Goal: Task Accomplishment & Management: Manage account settings

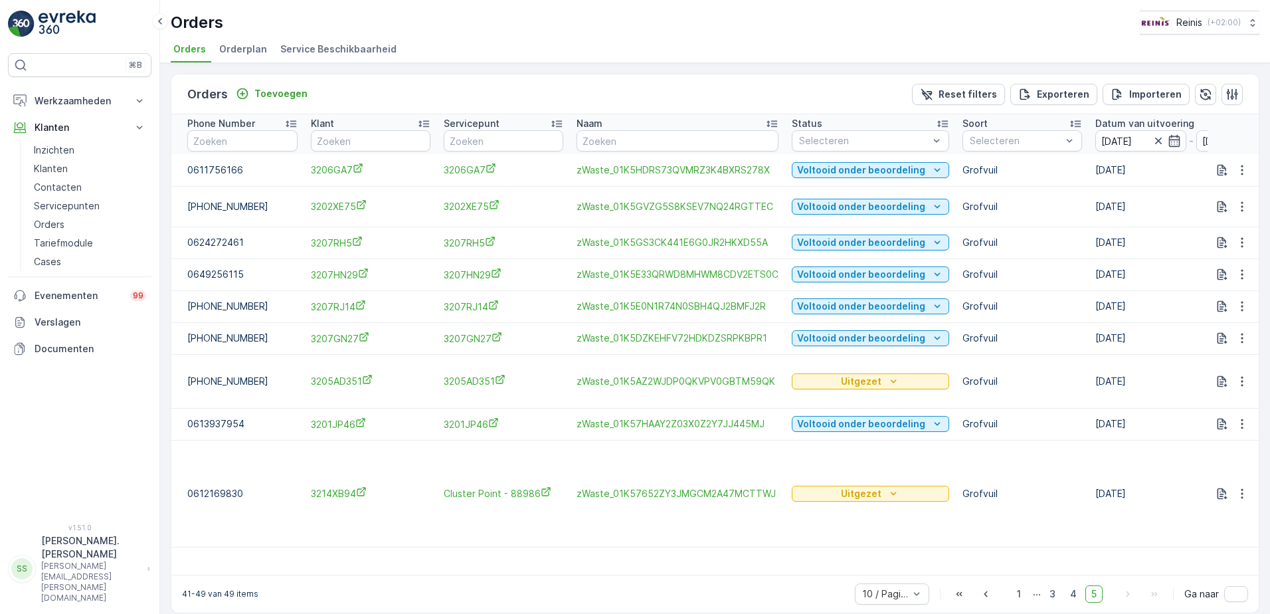
drag, startPoint x: 1017, startPoint y: 571, endPoint x: 1030, endPoint y: 559, distance: 18.3
click at [1018, 585] on span "1" at bounding box center [1019, 593] width 16 height 17
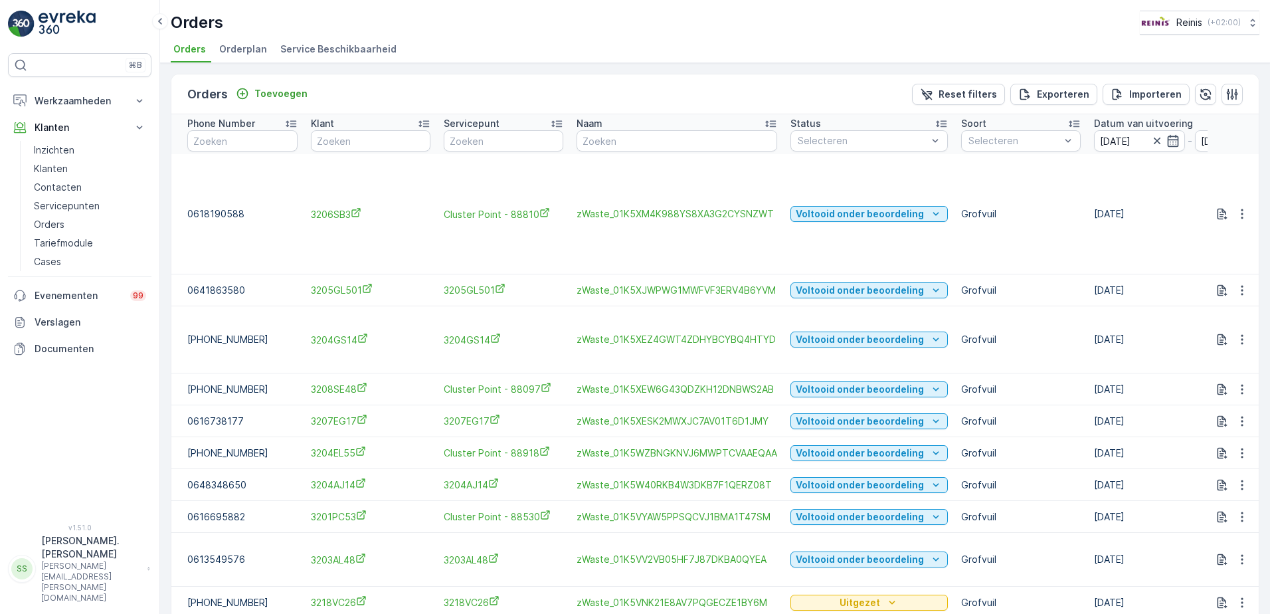
scroll to position [60, 0]
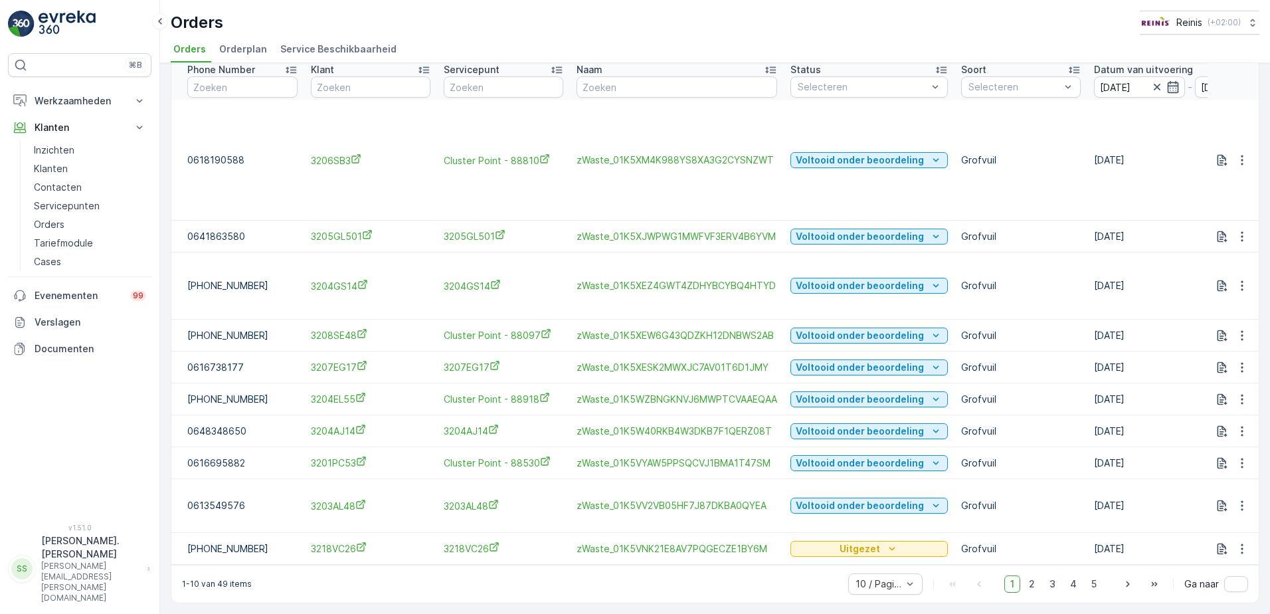
drag, startPoint x: 1033, startPoint y: 582, endPoint x: 947, endPoint y: 488, distance: 127.0
click at [1033, 582] on span "2" at bounding box center [1032, 583] width 18 height 17
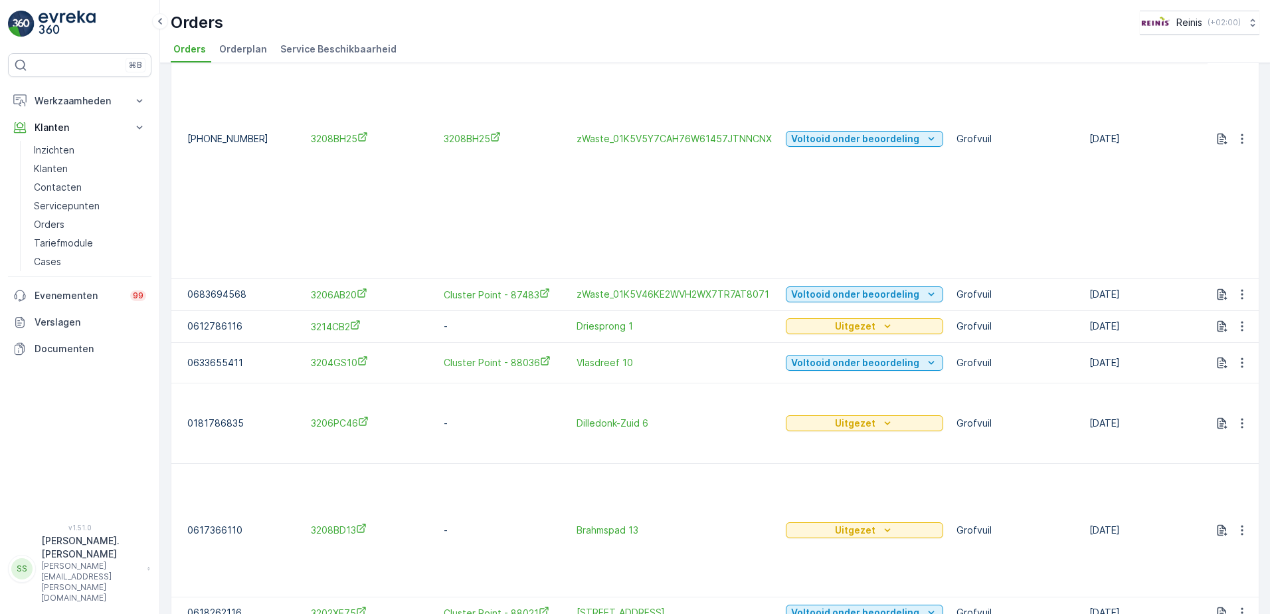
scroll to position [318, 0]
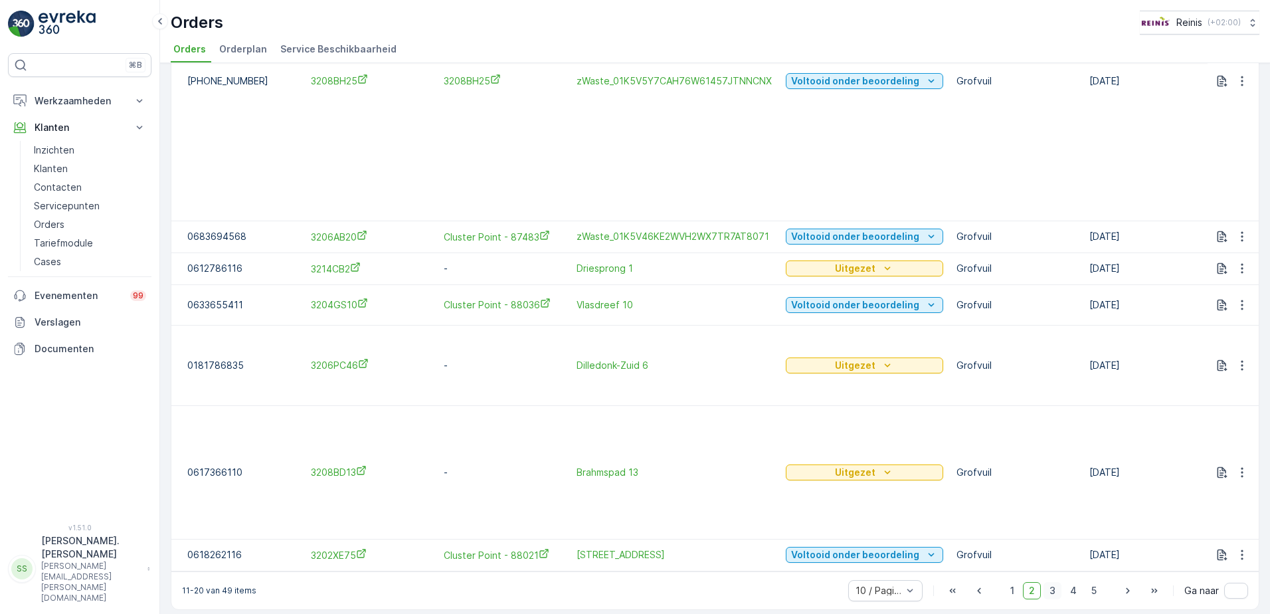
click at [1050, 584] on span "3" at bounding box center [1053, 590] width 18 height 17
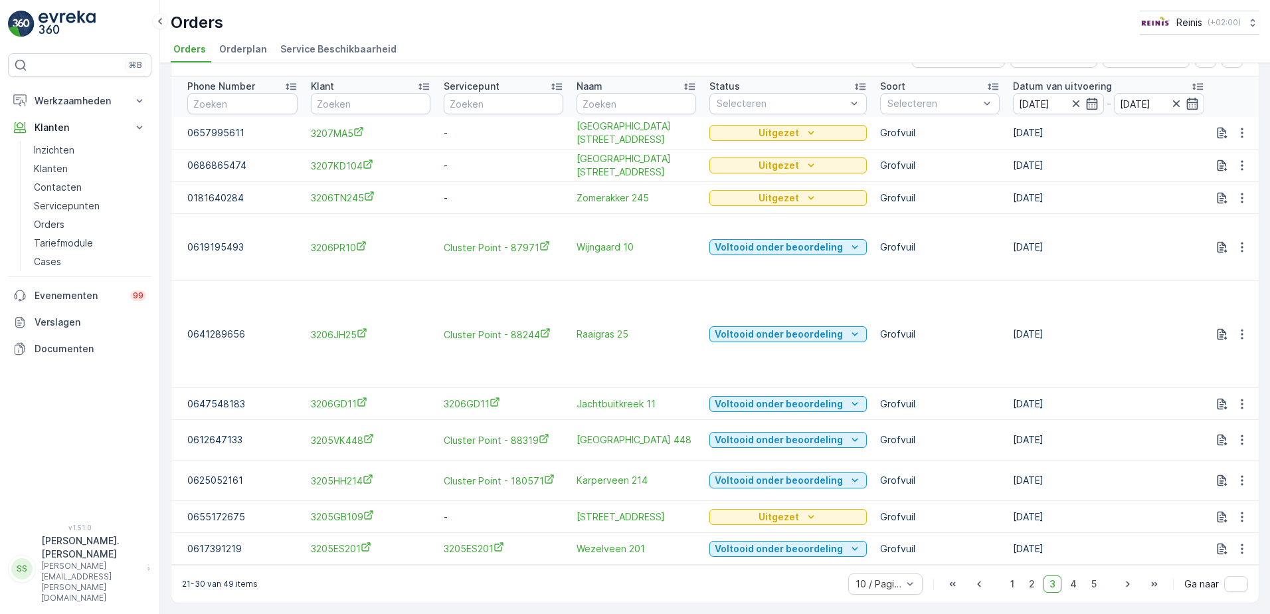
scroll to position [44, 0]
click at [1068, 586] on span "4" at bounding box center [1073, 583] width 19 height 17
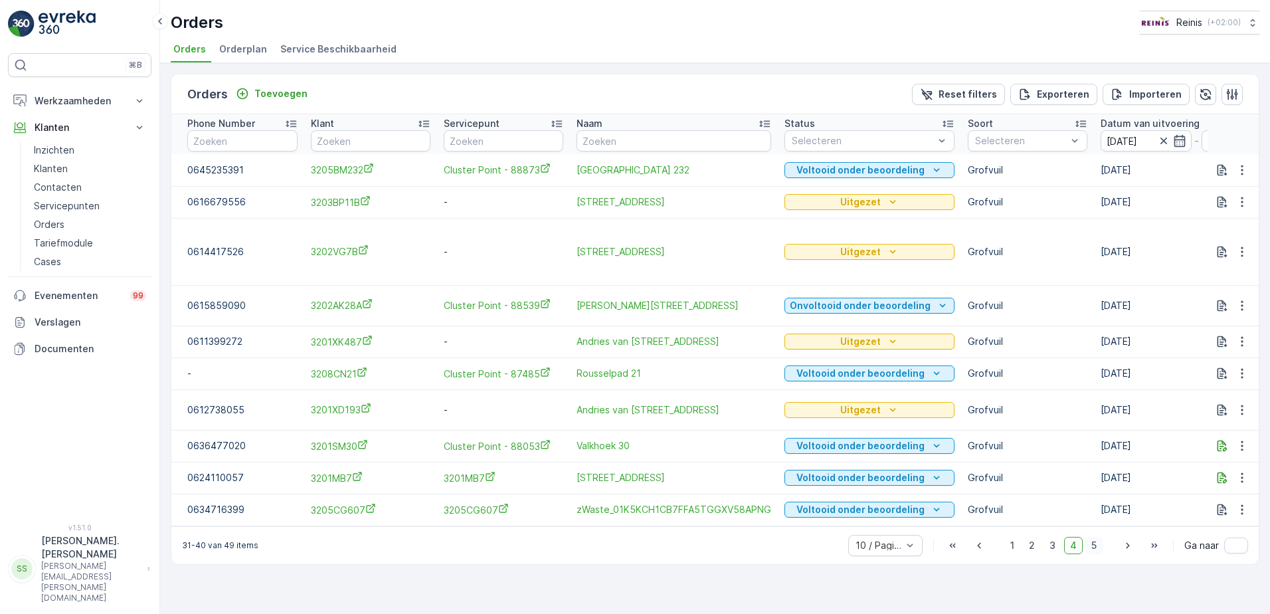
click at [1092, 552] on span "5" at bounding box center [1094, 545] width 17 height 17
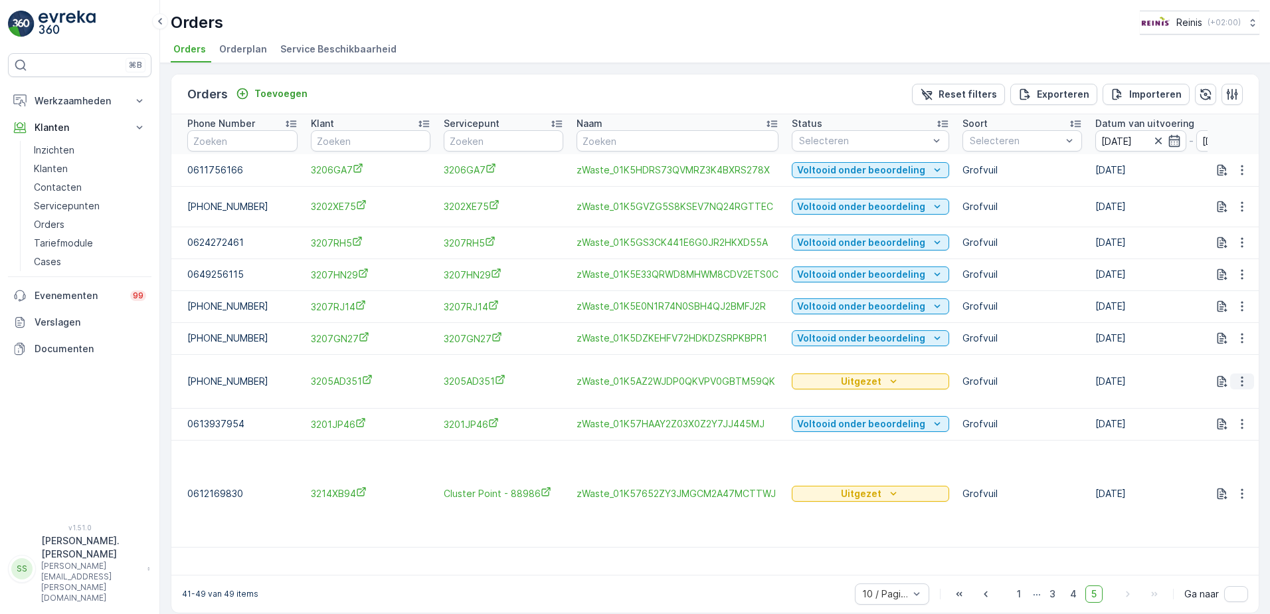
click at [1239, 377] on icon "button" at bounding box center [1242, 381] width 13 height 13
click at [1212, 404] on span "Toon meer details" at bounding box center [1197, 401] width 81 height 13
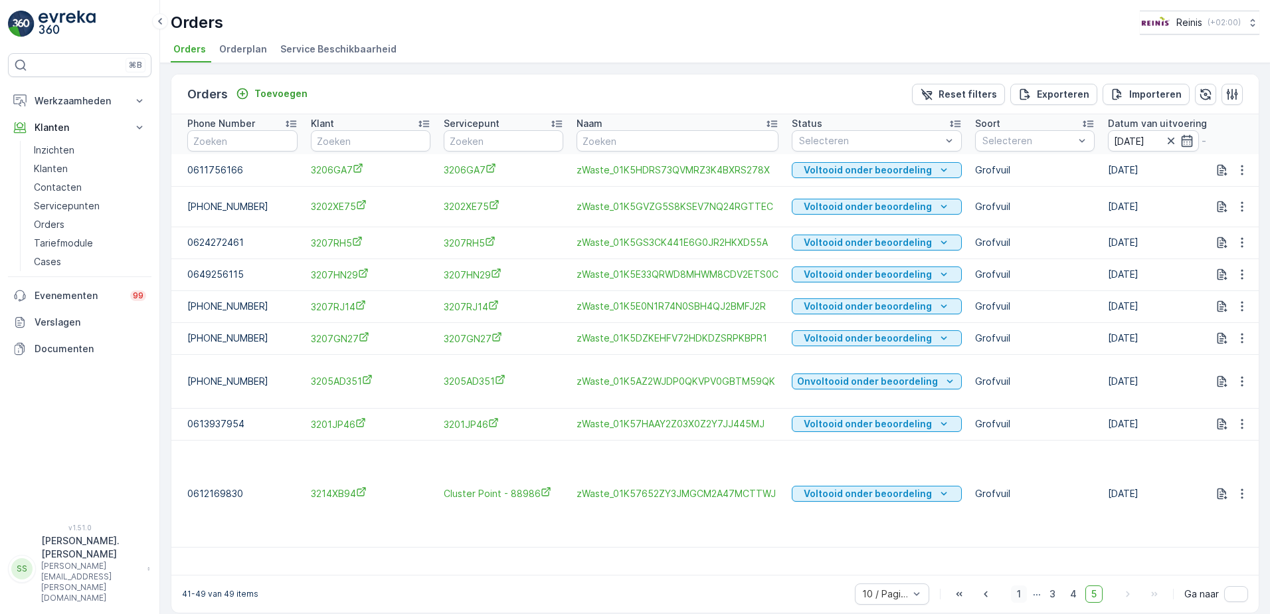
click at [1022, 585] on span "1" at bounding box center [1019, 593] width 16 height 17
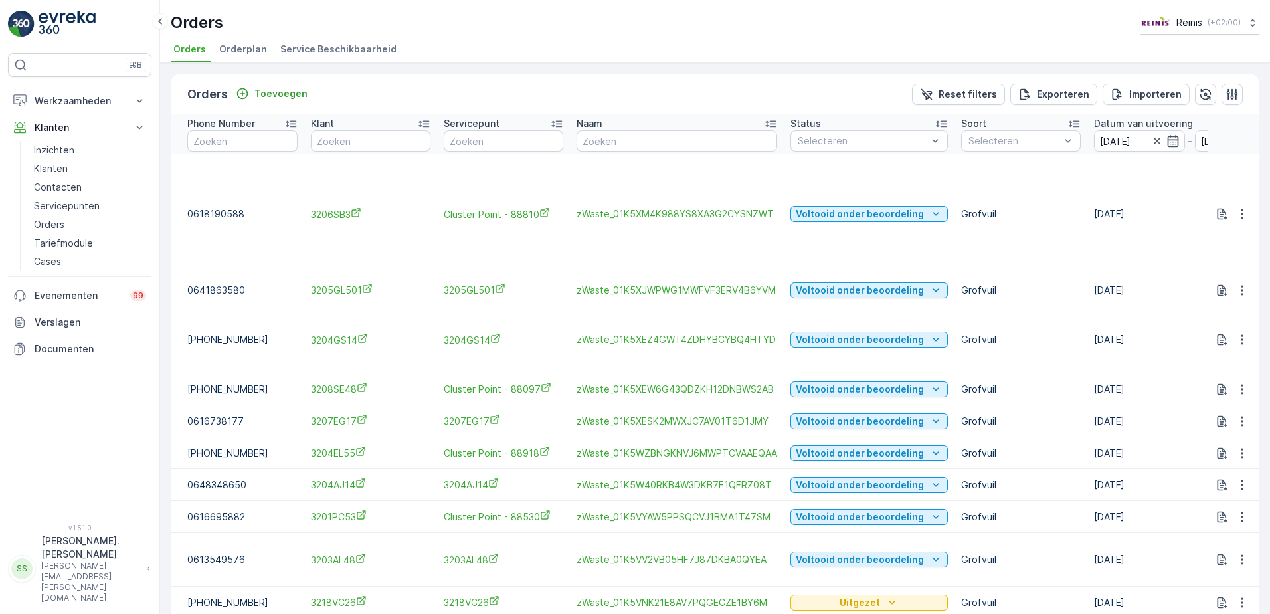
scroll to position [60, 0]
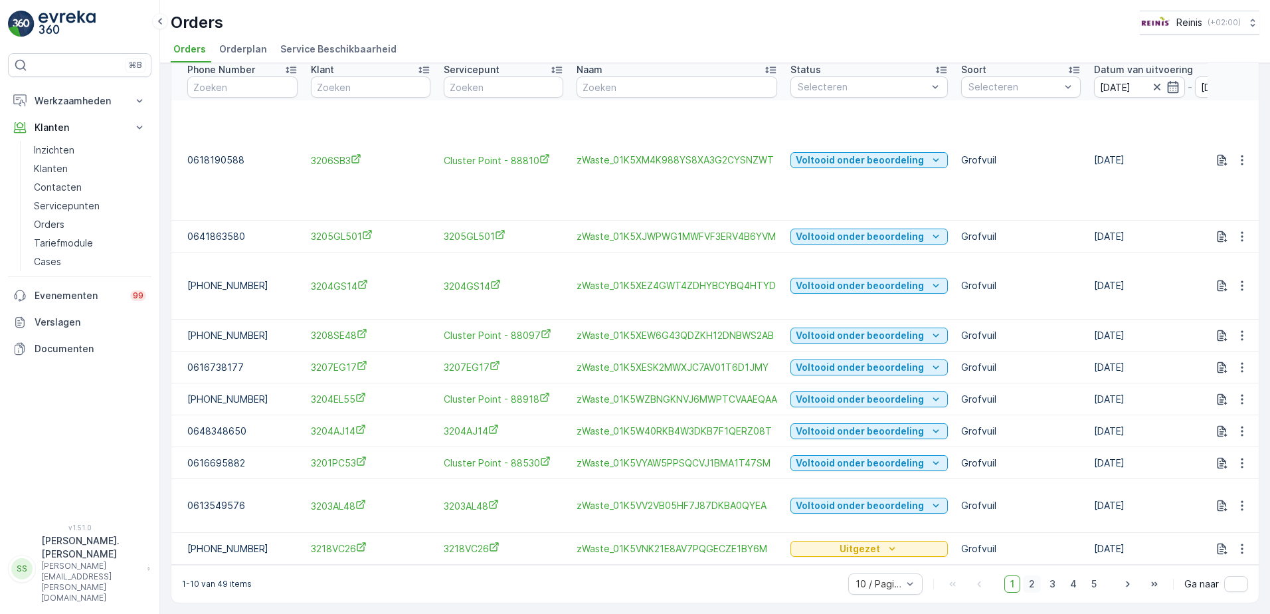
click at [1030, 584] on span "2" at bounding box center [1032, 583] width 18 height 17
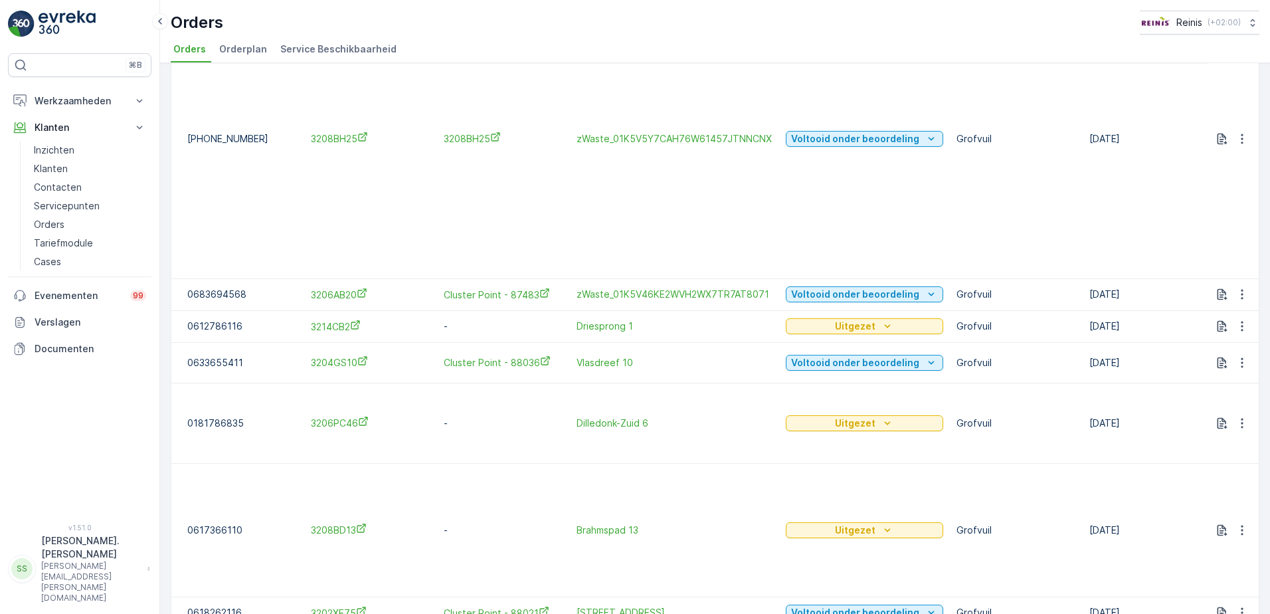
scroll to position [318, 0]
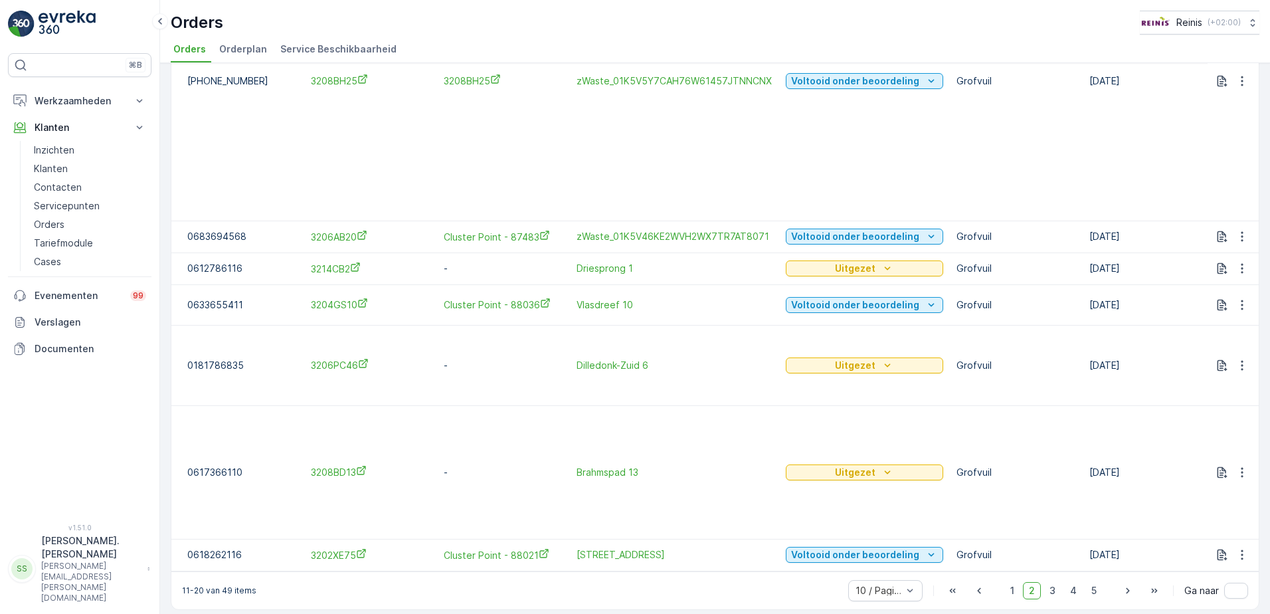
drag, startPoint x: 1050, startPoint y: 579, endPoint x: 1038, endPoint y: 565, distance: 18.8
click at [1050, 582] on span "3" at bounding box center [1053, 590] width 18 height 17
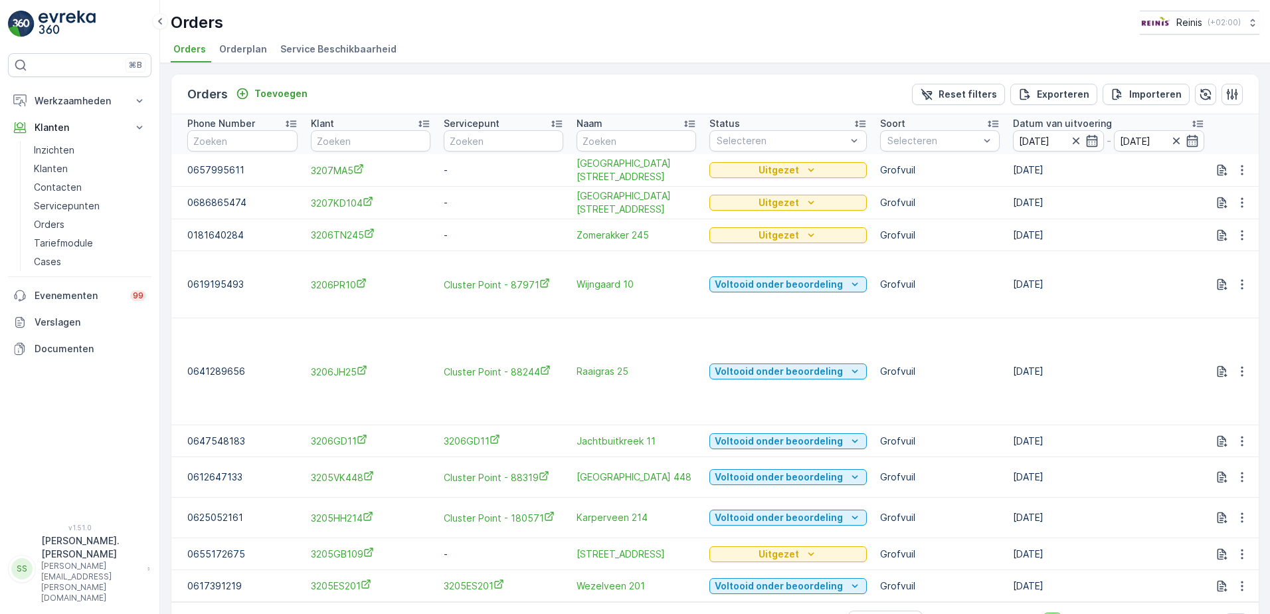
scroll to position [44, 0]
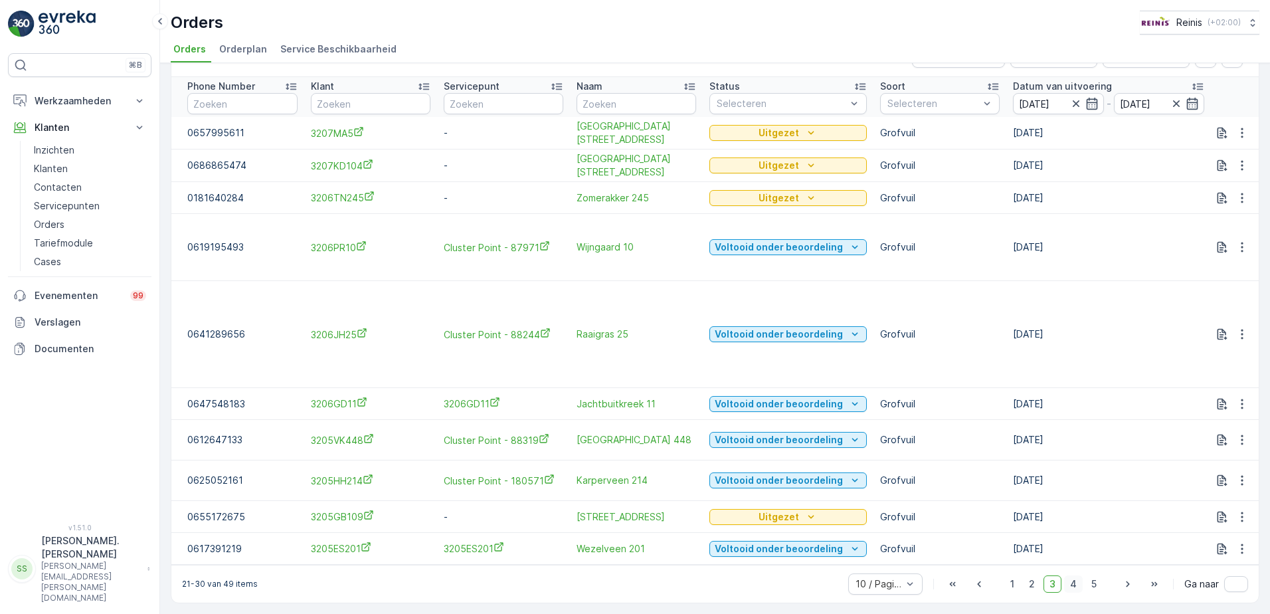
click at [1066, 584] on span "4" at bounding box center [1073, 583] width 19 height 17
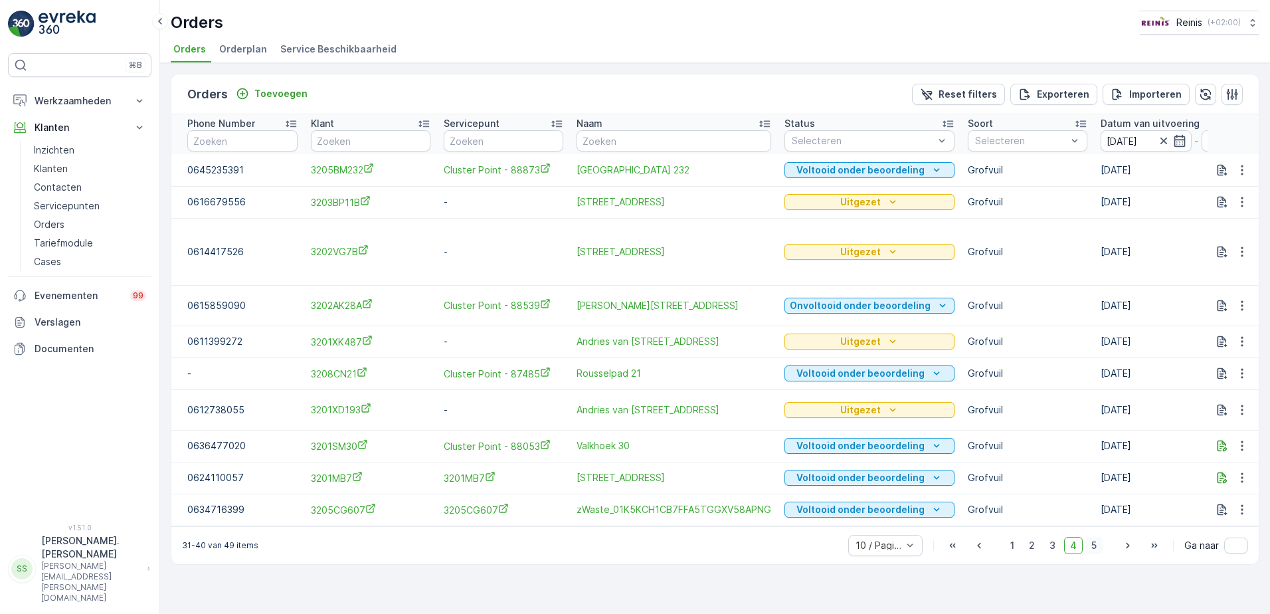
click at [1096, 552] on span "5" at bounding box center [1094, 545] width 17 height 17
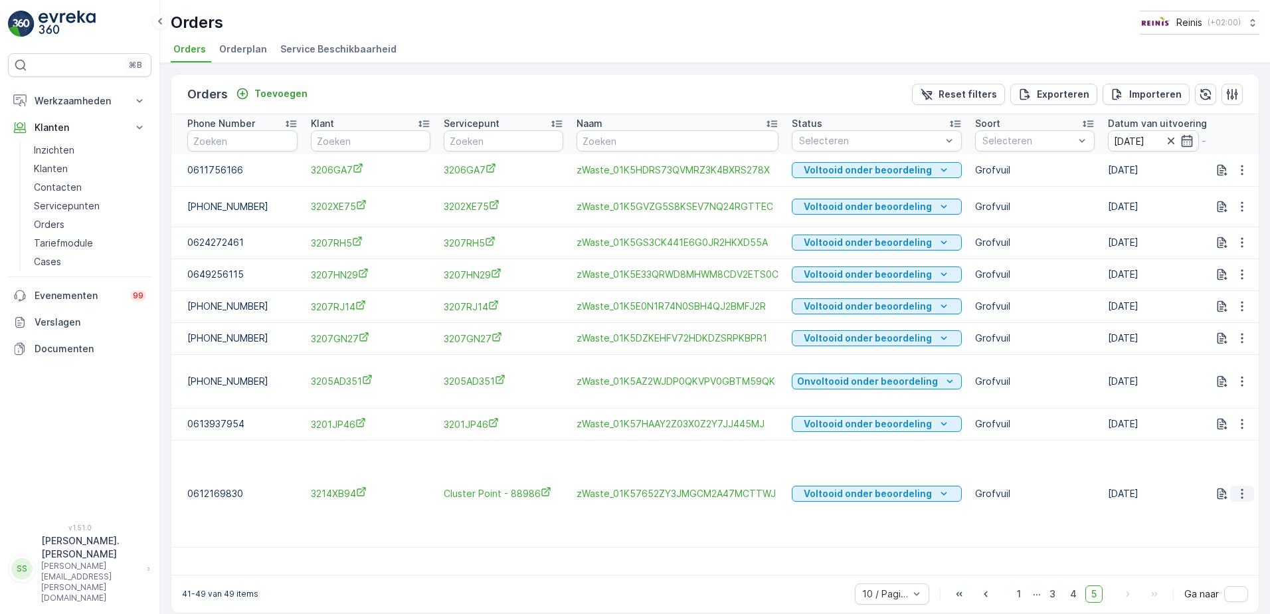
click at [1239, 487] on icon "button" at bounding box center [1242, 493] width 13 height 13
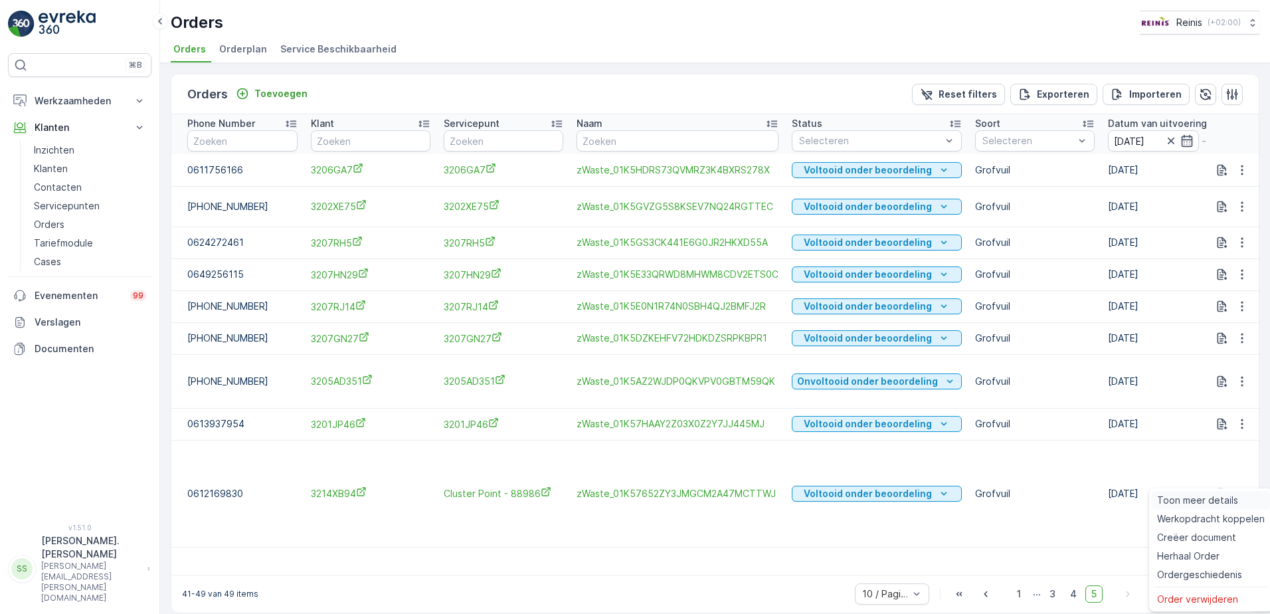
click at [1188, 501] on span "Toon meer details" at bounding box center [1197, 500] width 81 height 13
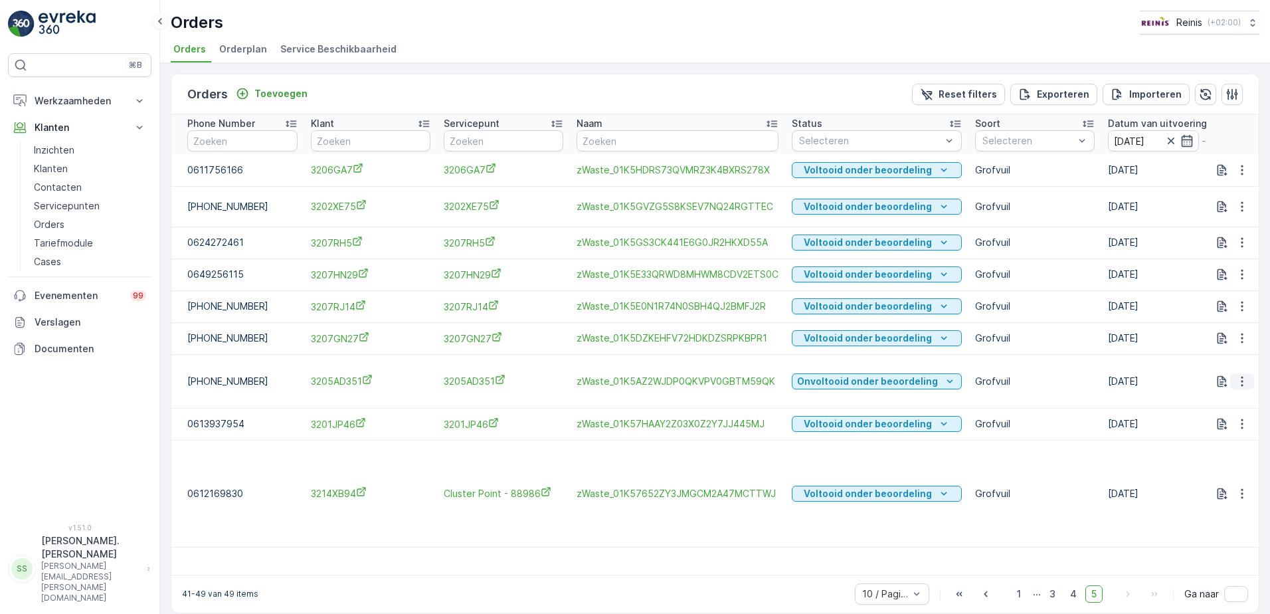
click at [1239, 382] on icon "button" at bounding box center [1242, 381] width 13 height 13
click at [1219, 404] on span "Toon meer details" at bounding box center [1197, 401] width 81 height 13
click at [1242, 383] on icon "button" at bounding box center [1242, 381] width 13 height 13
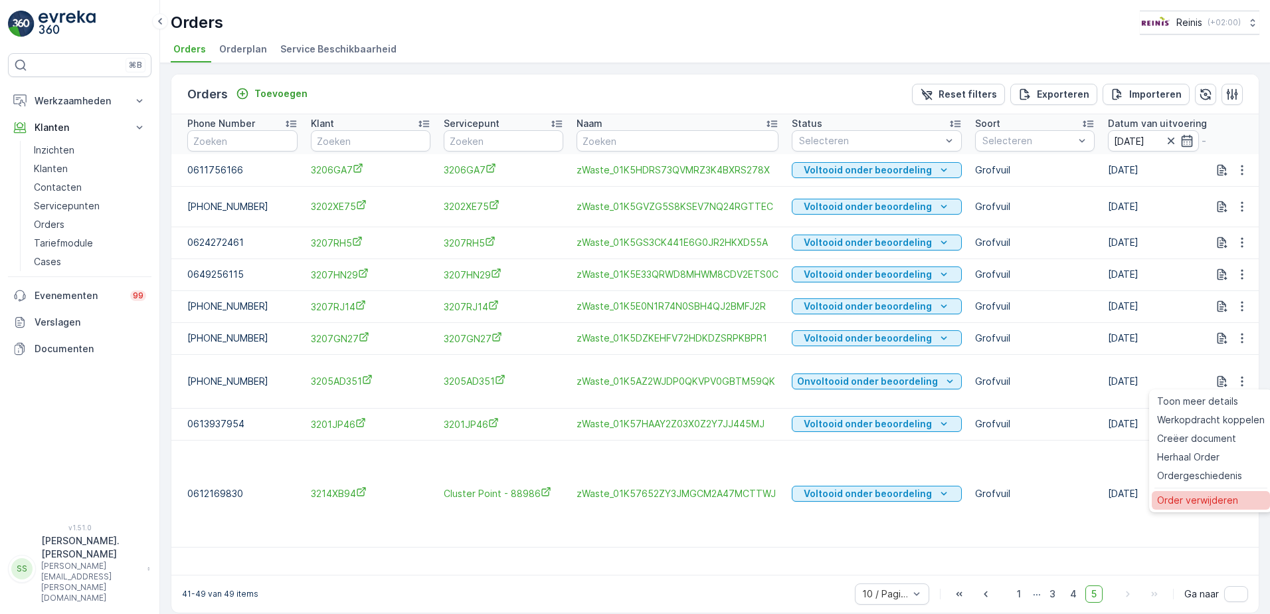
click at [1212, 500] on span "Order verwijderen" at bounding box center [1197, 500] width 81 height 13
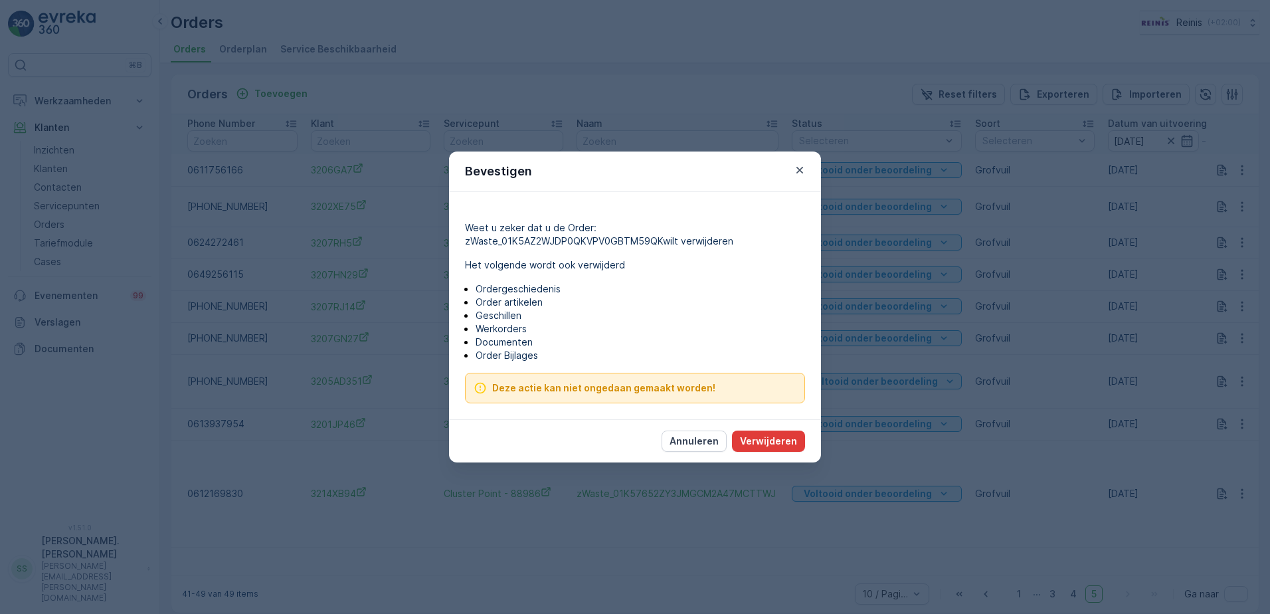
click at [768, 440] on p "Verwijderen" at bounding box center [768, 441] width 57 height 13
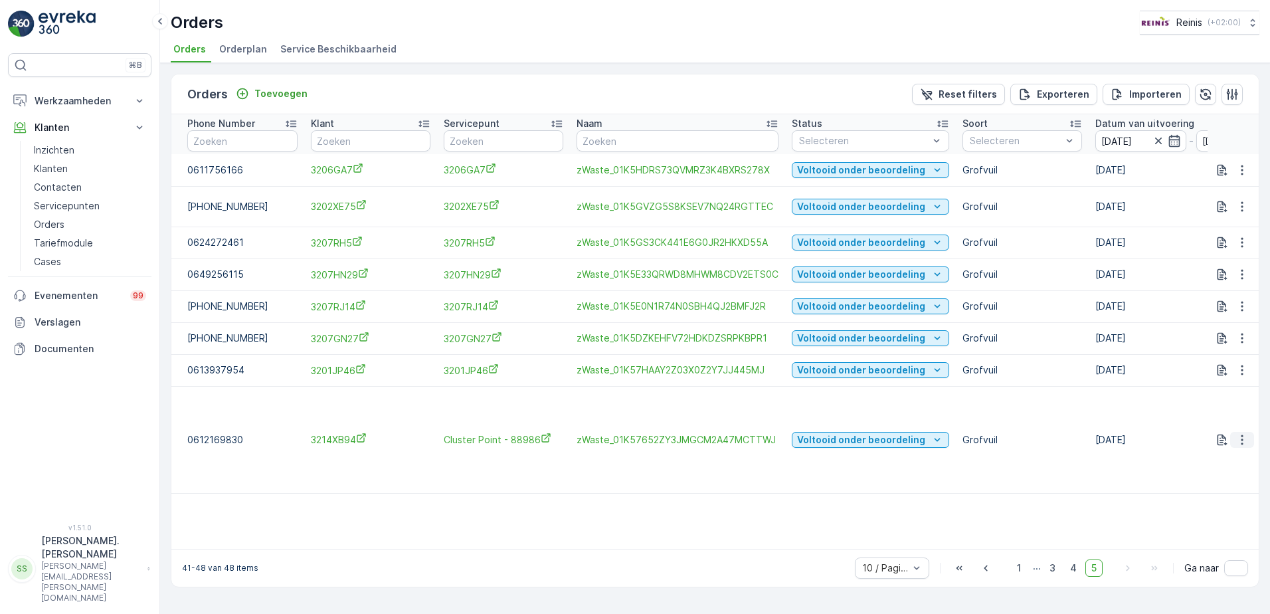
click at [1238, 433] on icon "button" at bounding box center [1242, 439] width 13 height 13
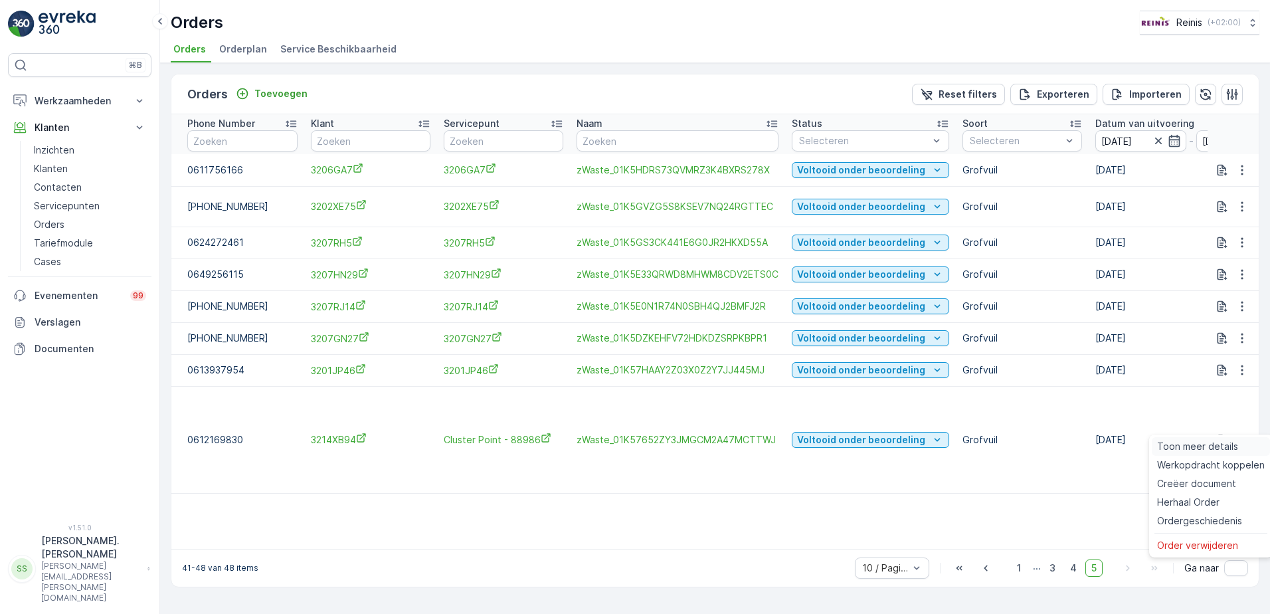
click at [1187, 449] on span "Toon meer details" at bounding box center [1197, 446] width 81 height 13
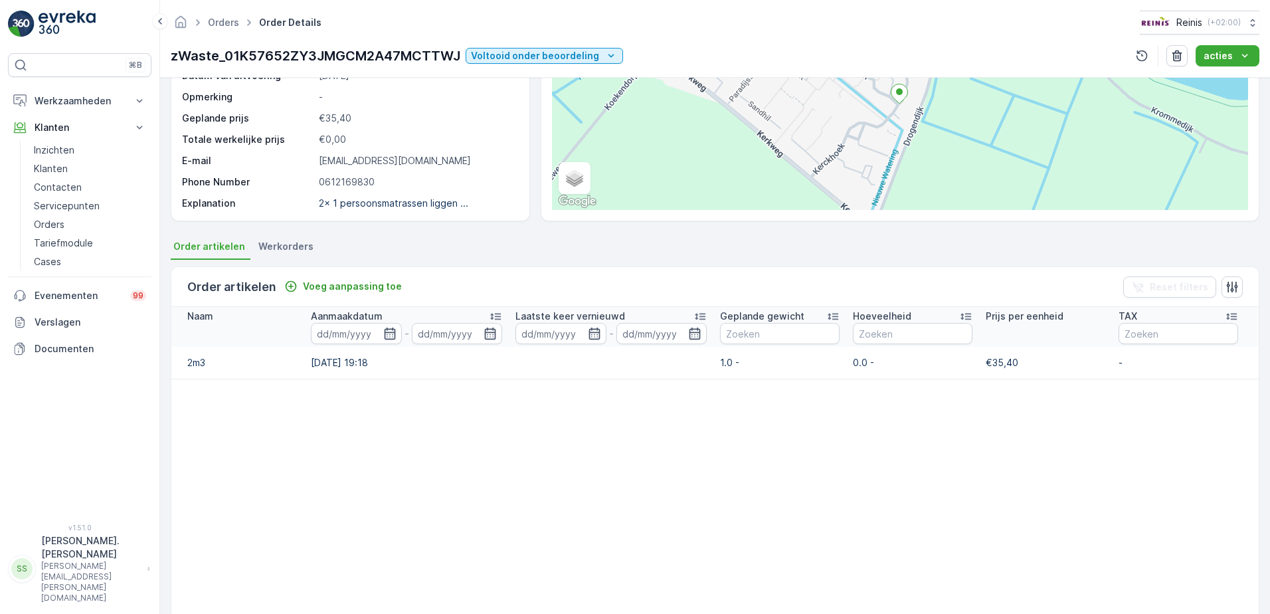
scroll to position [52, 0]
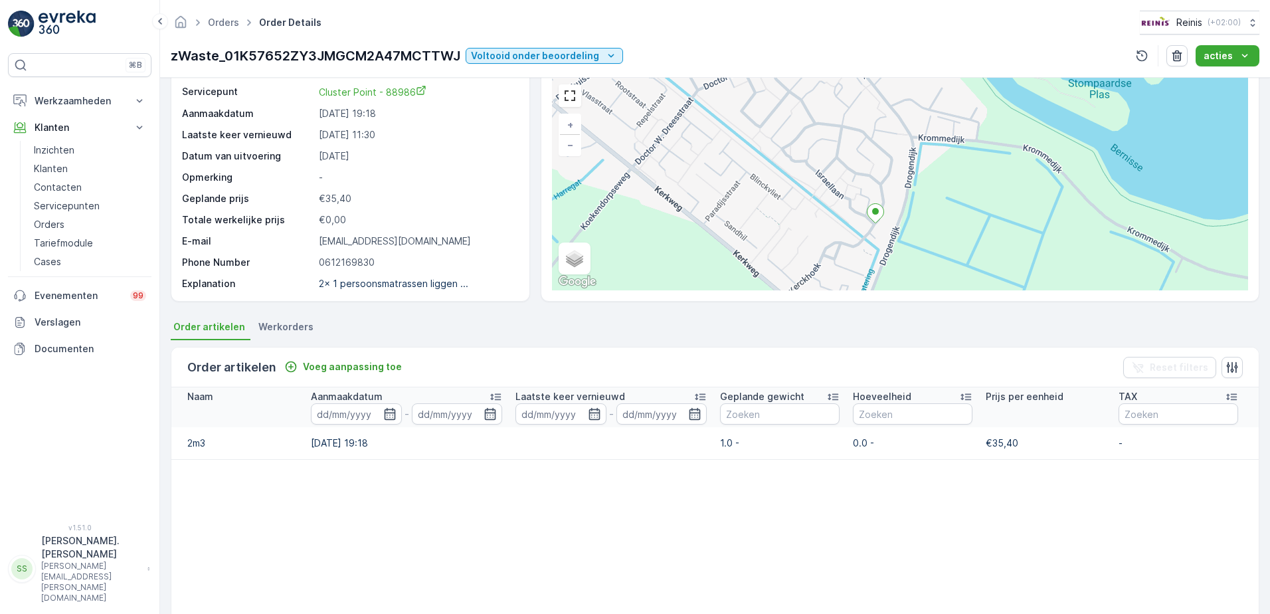
drag, startPoint x: 899, startPoint y: 153, endPoint x: 874, endPoint y: 193, distance: 47.4
click at [874, 193] on div "+ − Satelliet stappenplan Terrein Hybride Leaflet Sneltoetsen Kaartgegevens Kaa…" at bounding box center [900, 184] width 696 height 213
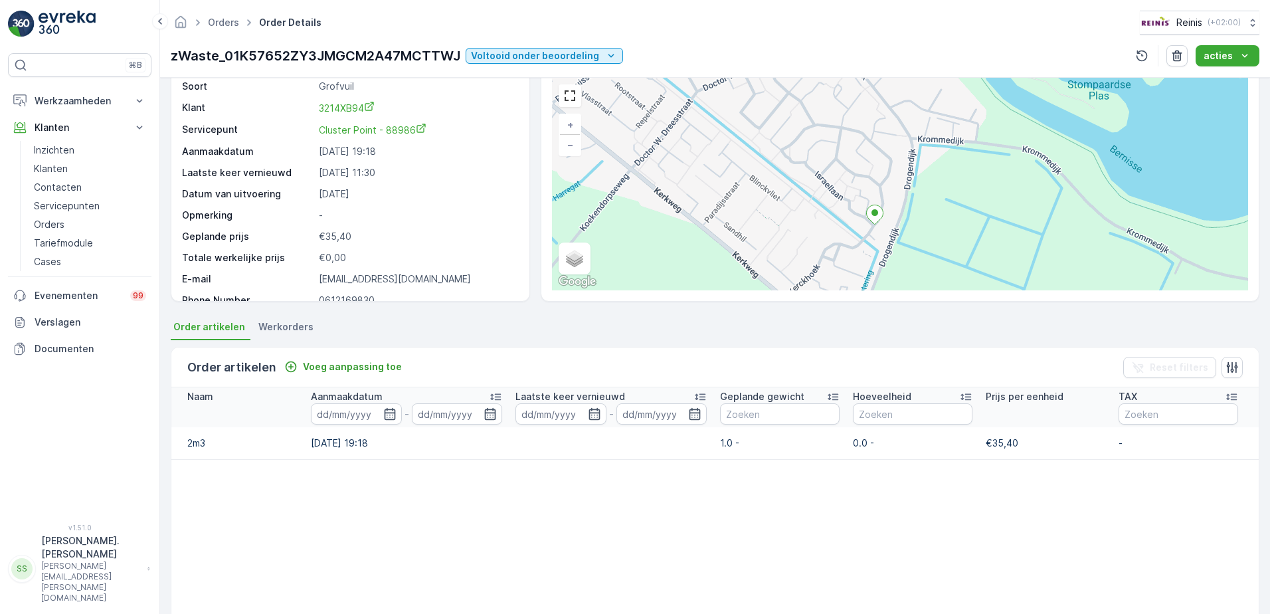
scroll to position [0, 0]
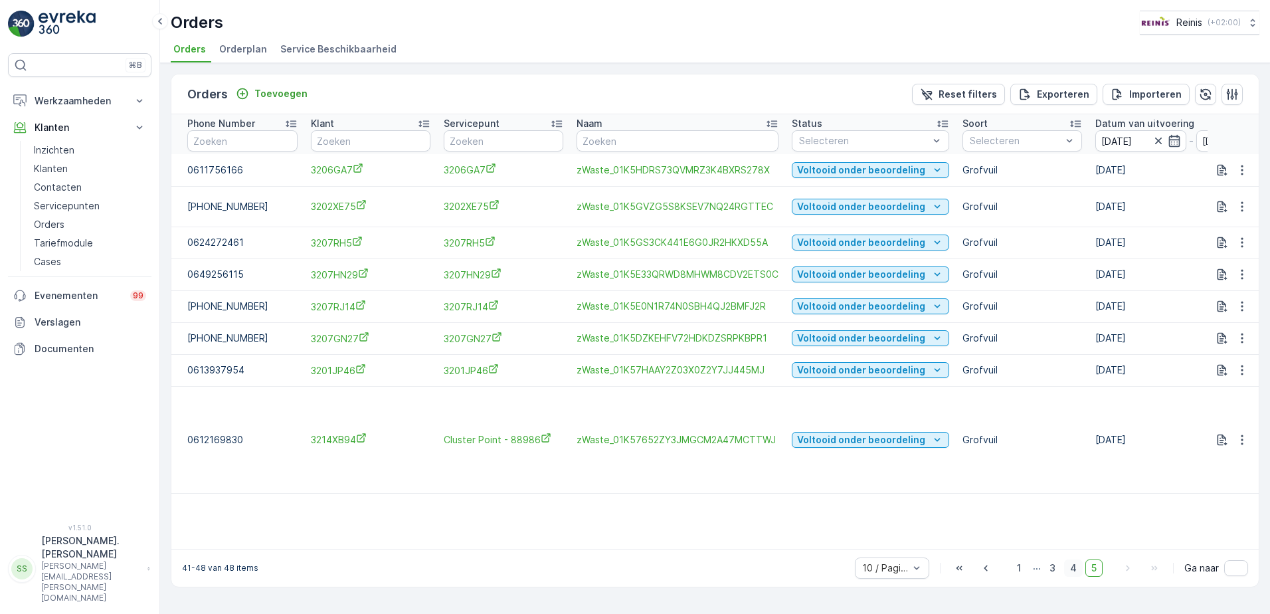
click at [1072, 559] on span "4" at bounding box center [1073, 567] width 19 height 17
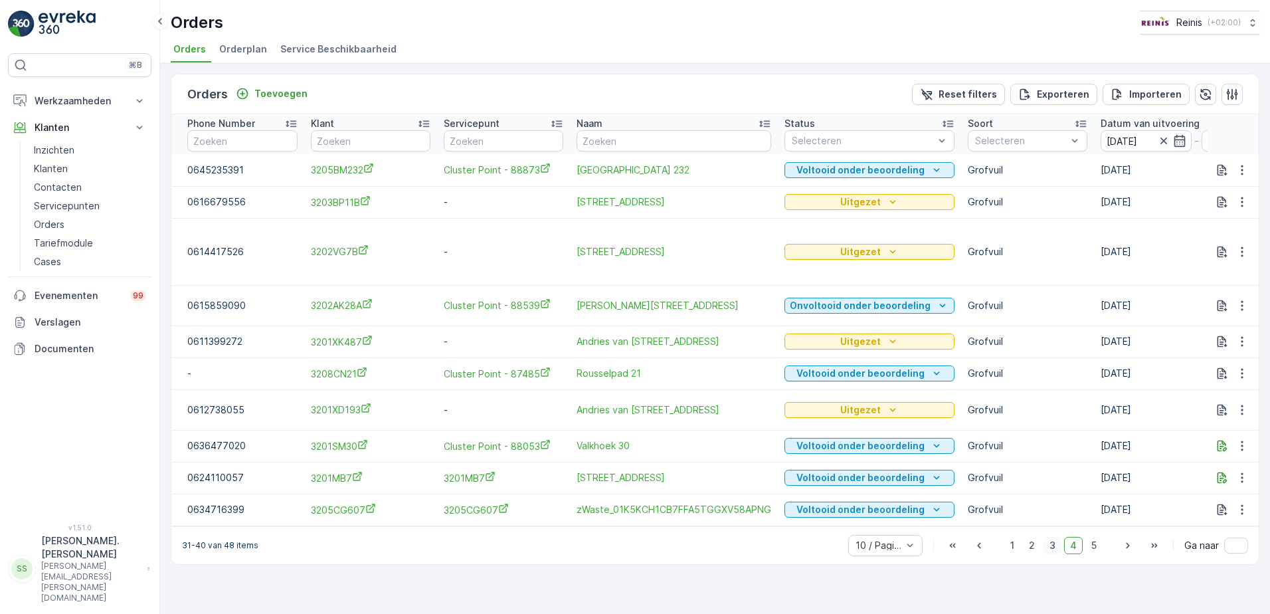
click at [1050, 547] on span "3" at bounding box center [1053, 545] width 18 height 17
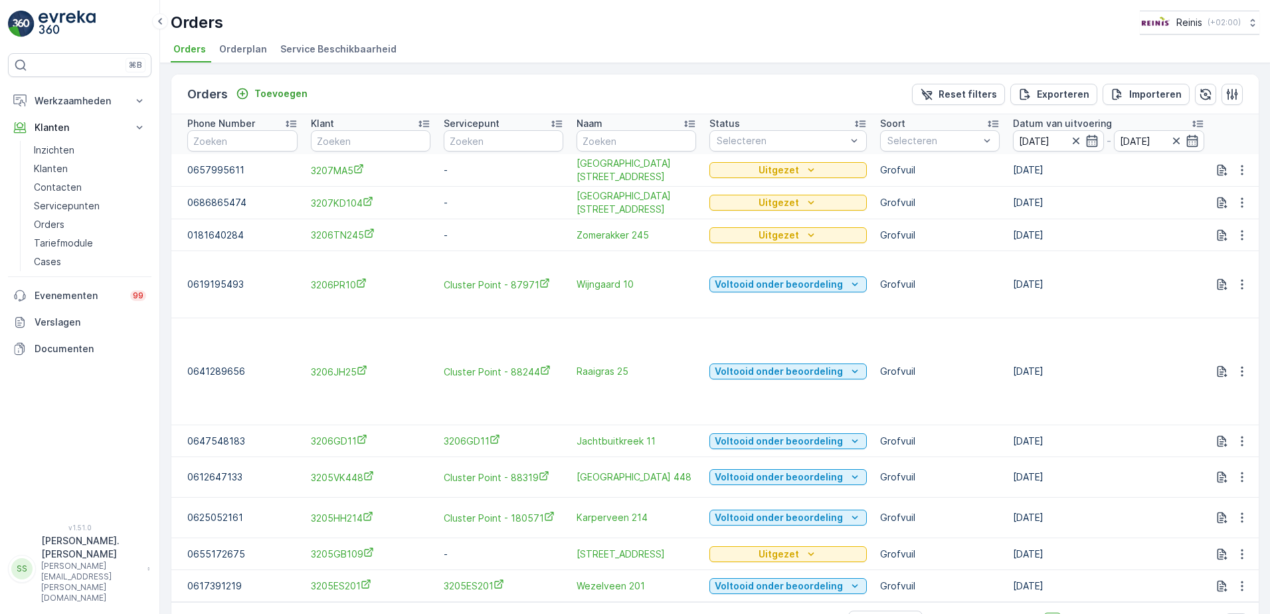
scroll to position [44, 0]
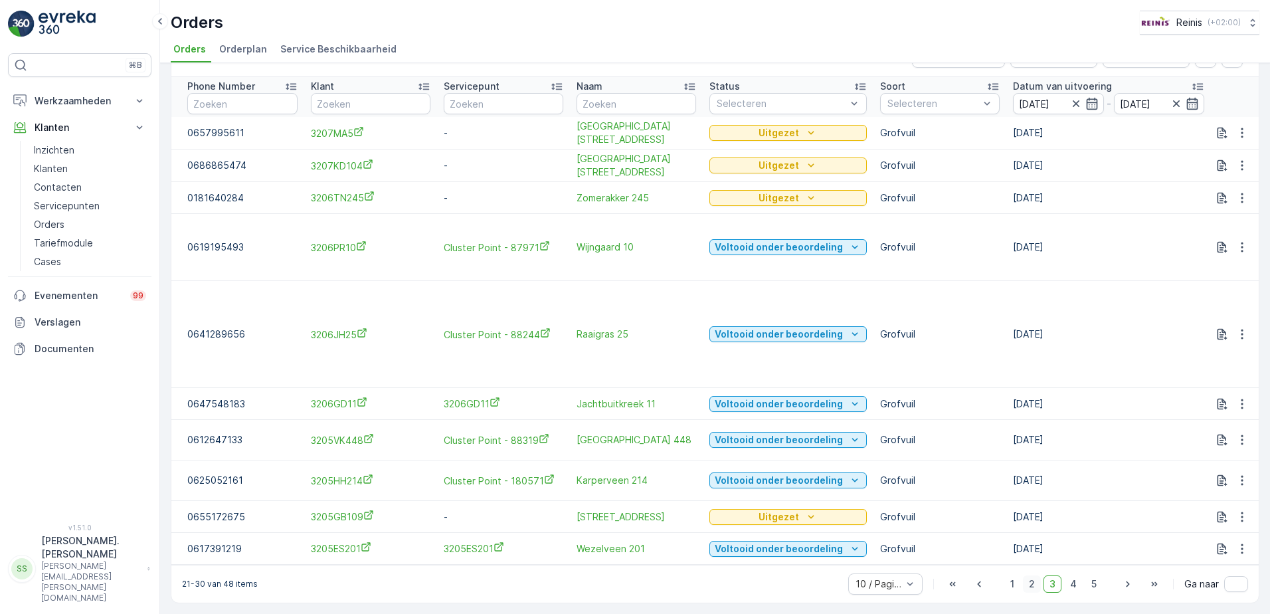
click at [1028, 584] on span "2" at bounding box center [1032, 583] width 18 height 17
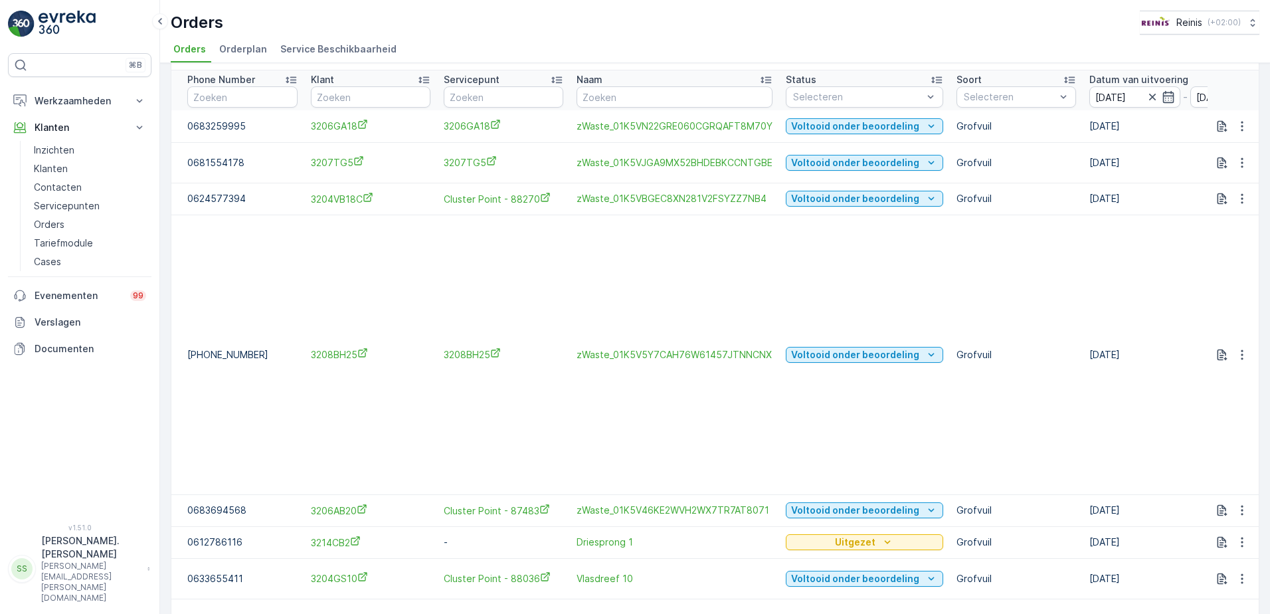
scroll to position [310, 0]
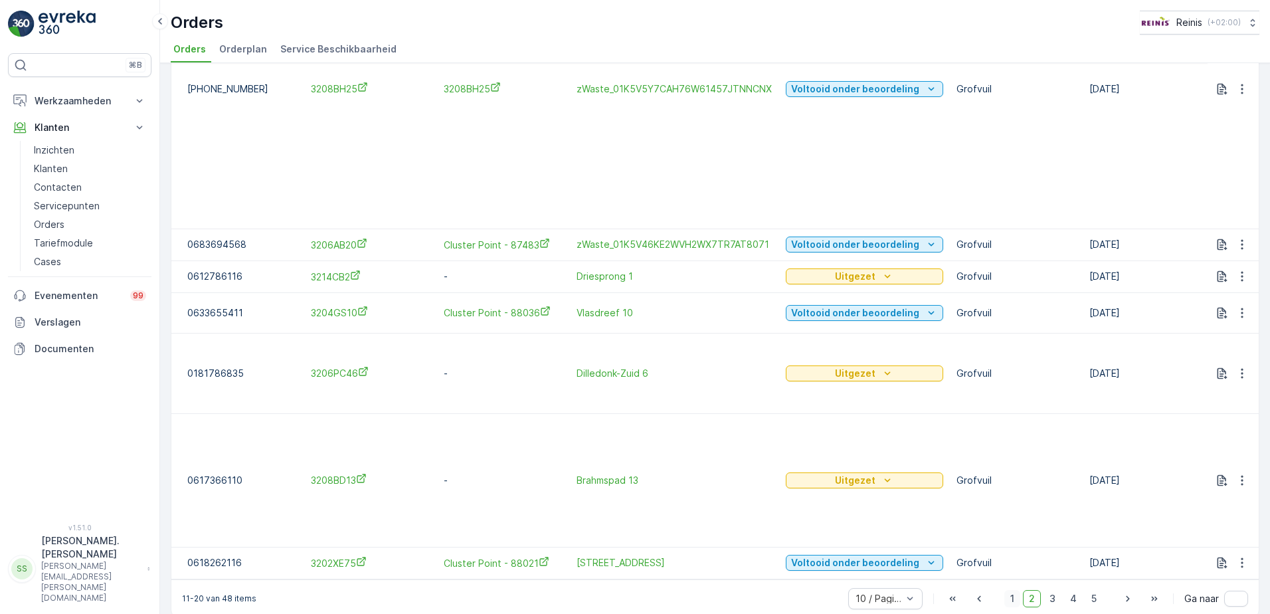
click at [1011, 594] on span "1" at bounding box center [1013, 598] width 16 height 17
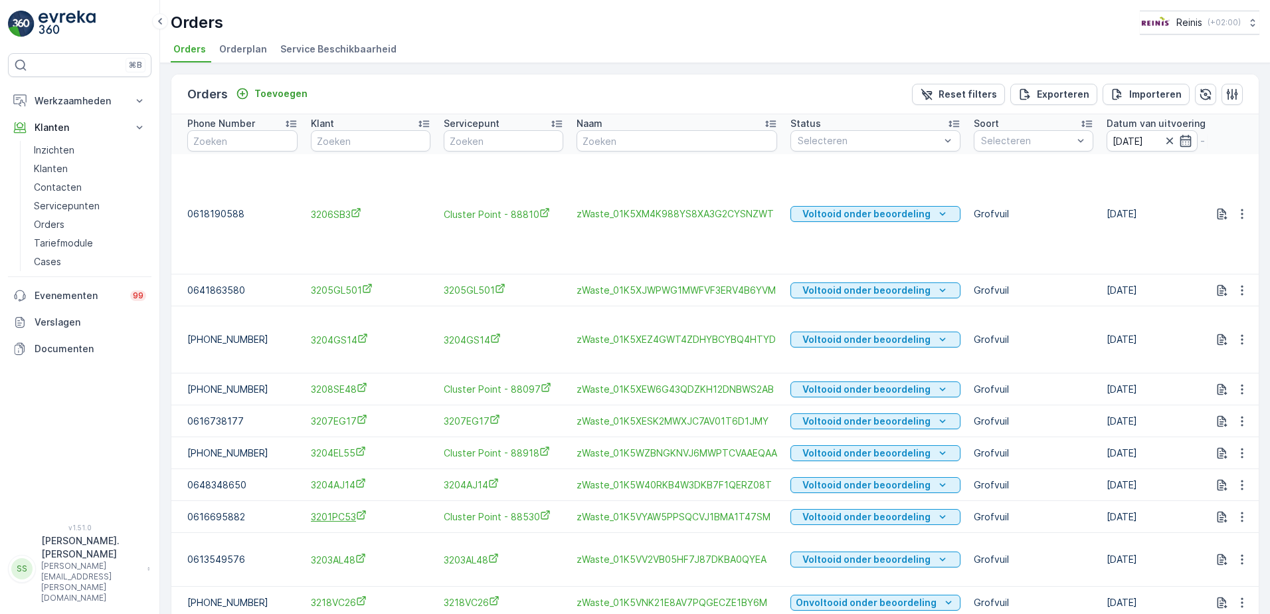
scroll to position [60, 0]
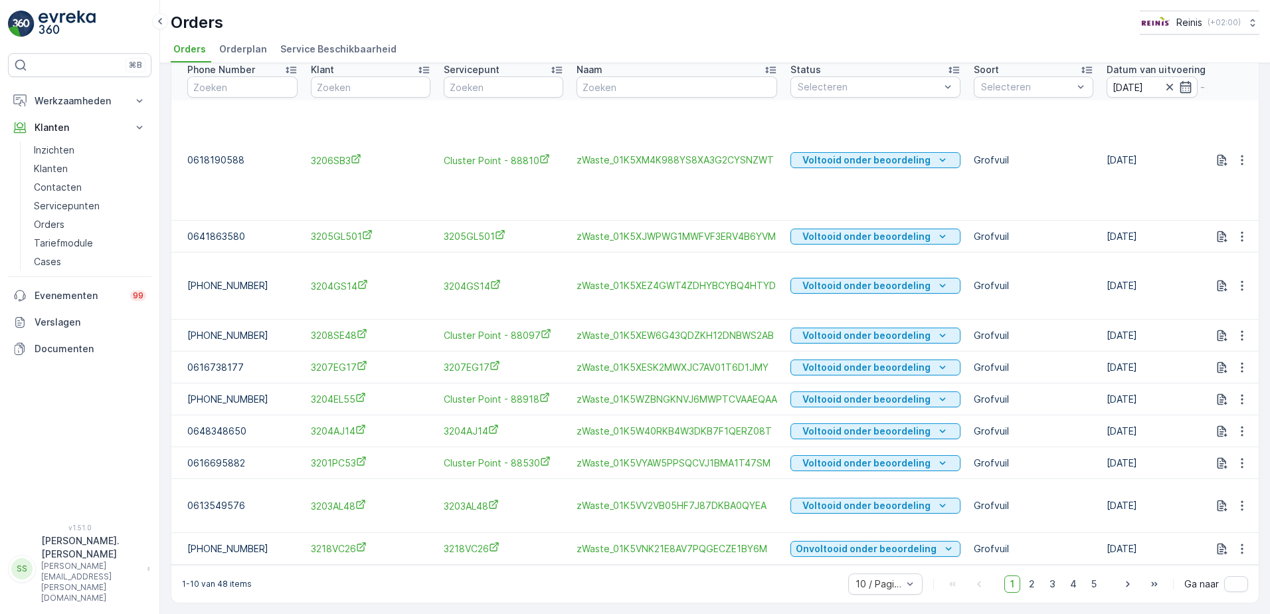
drag, startPoint x: 1027, startPoint y: 582, endPoint x: 1036, endPoint y: 562, distance: 22.0
click at [1033, 581] on span "2" at bounding box center [1032, 583] width 18 height 17
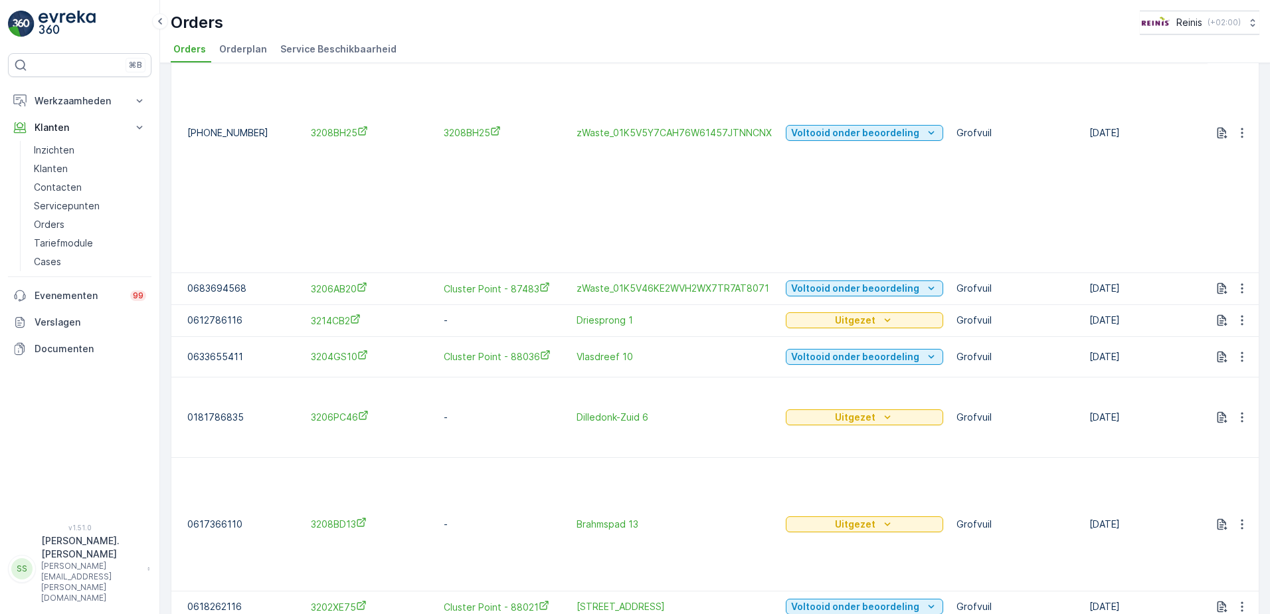
scroll to position [318, 0]
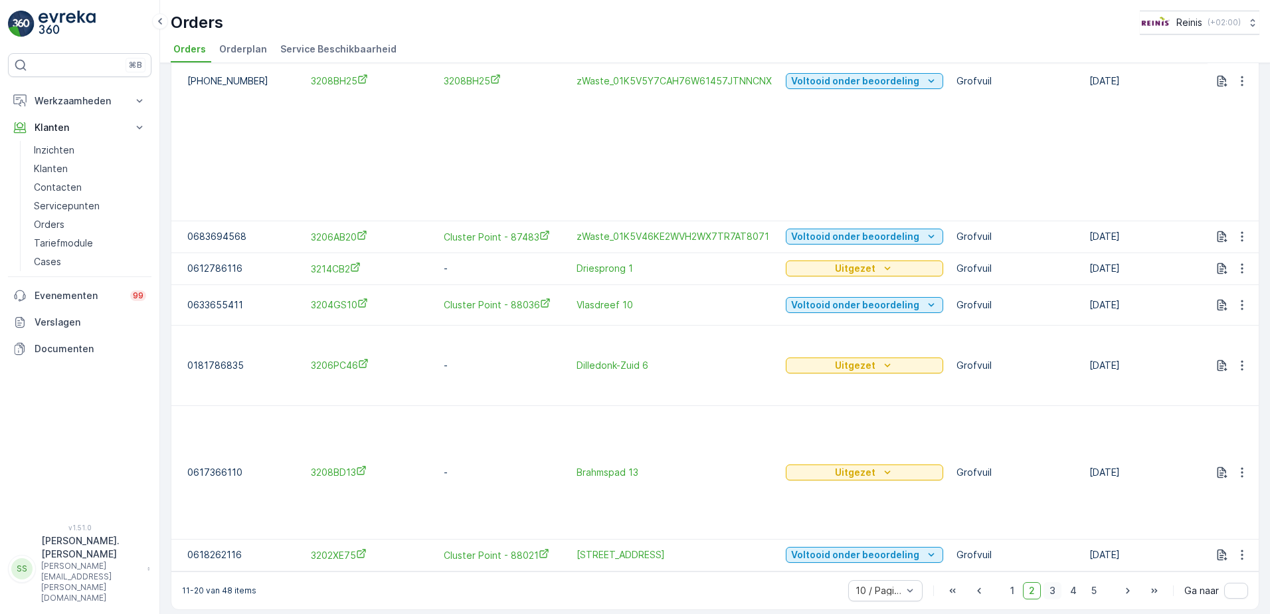
click at [1052, 582] on span "3" at bounding box center [1053, 590] width 18 height 17
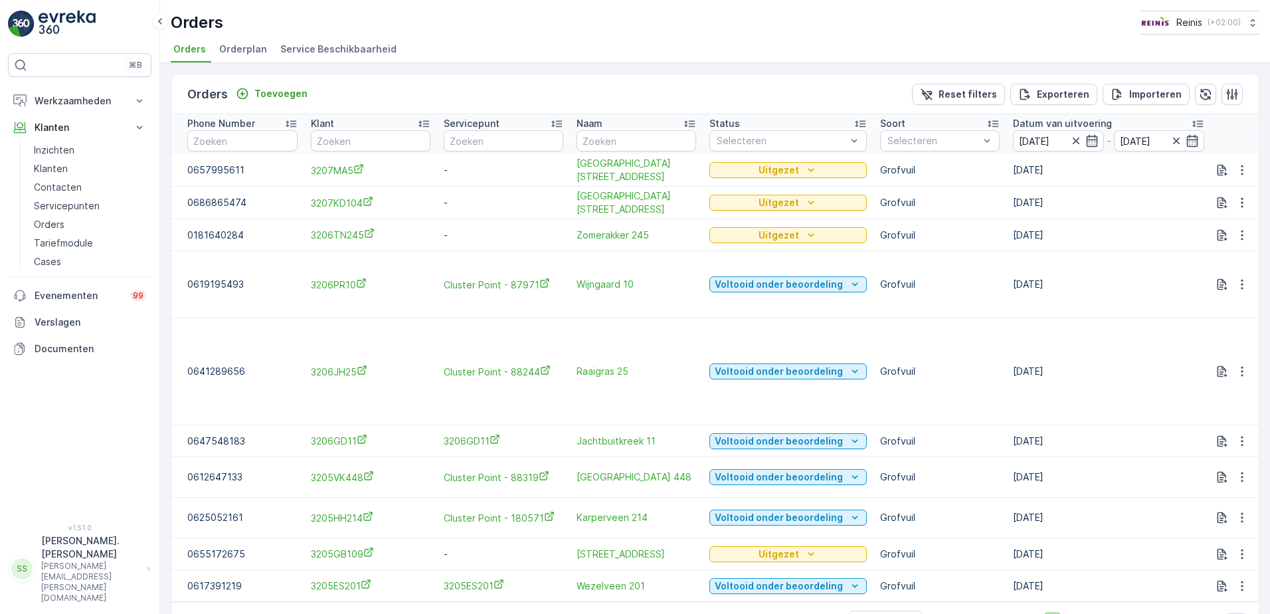
scroll to position [44, 0]
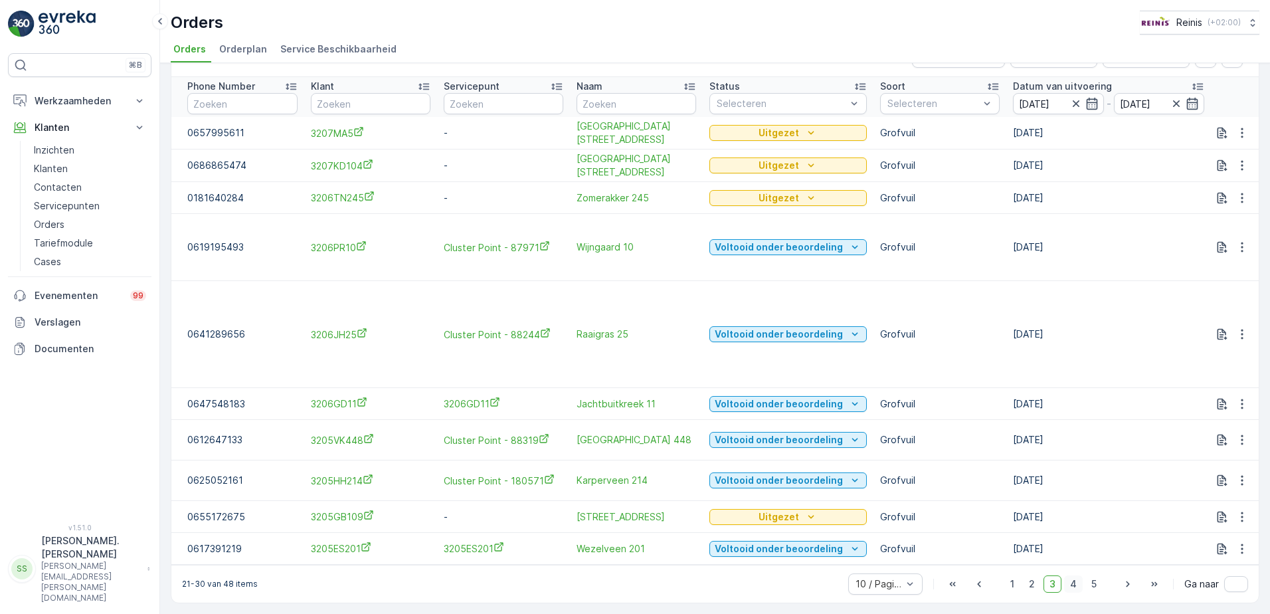
click at [1075, 583] on span "4" at bounding box center [1073, 583] width 19 height 17
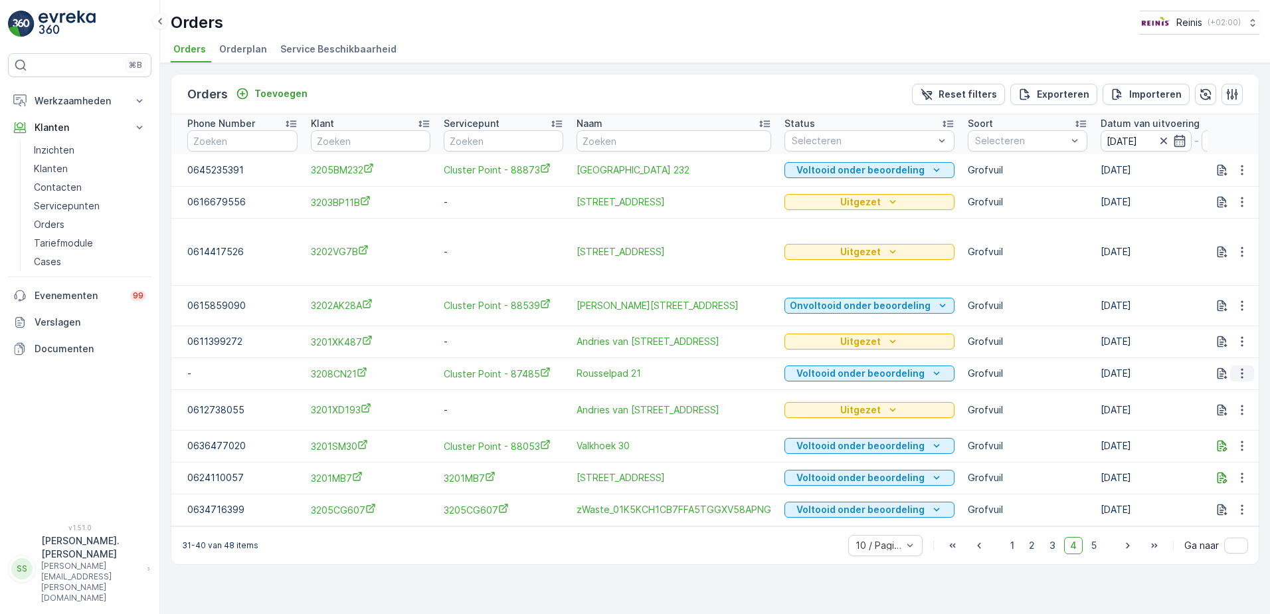
click at [1242, 373] on icon "button" at bounding box center [1242, 374] width 2 height 10
click at [1223, 387] on span "Toon meer details" at bounding box center [1197, 393] width 81 height 13
